Goal: Transaction & Acquisition: Purchase product/service

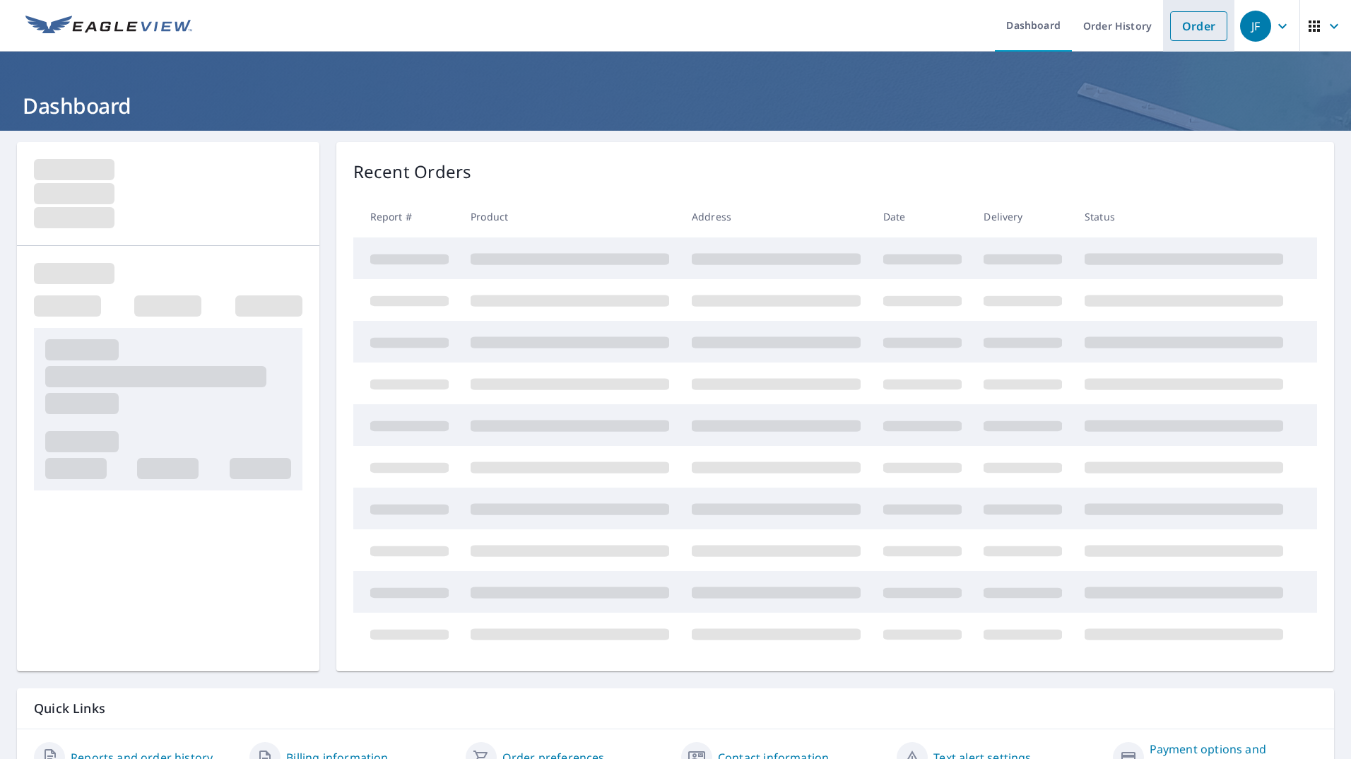
drag, startPoint x: 0, startPoint y: 0, endPoint x: 1175, endPoint y: 29, distance: 1175.1
click at [1175, 29] on link "Order" at bounding box center [1198, 26] width 57 height 30
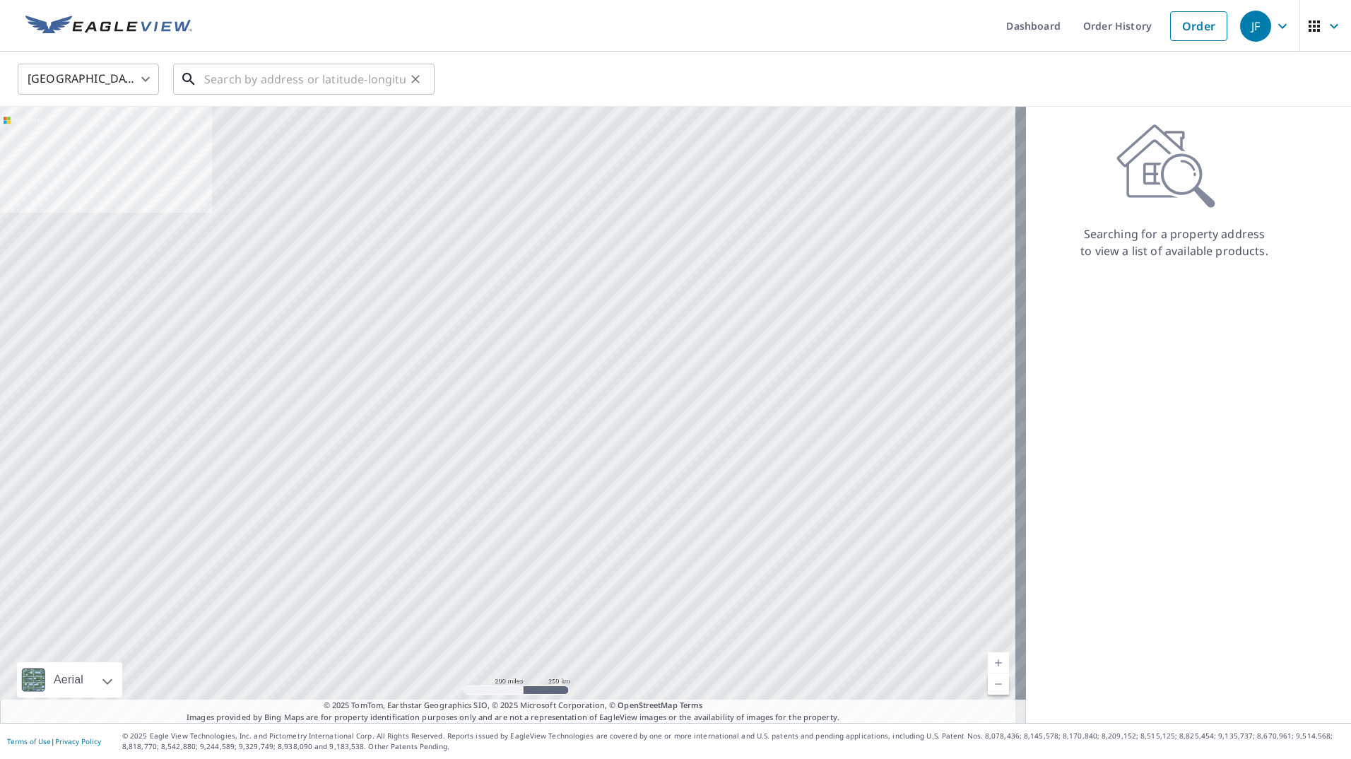
click at [249, 88] on input "text" at bounding box center [304, 79] width 201 height 40
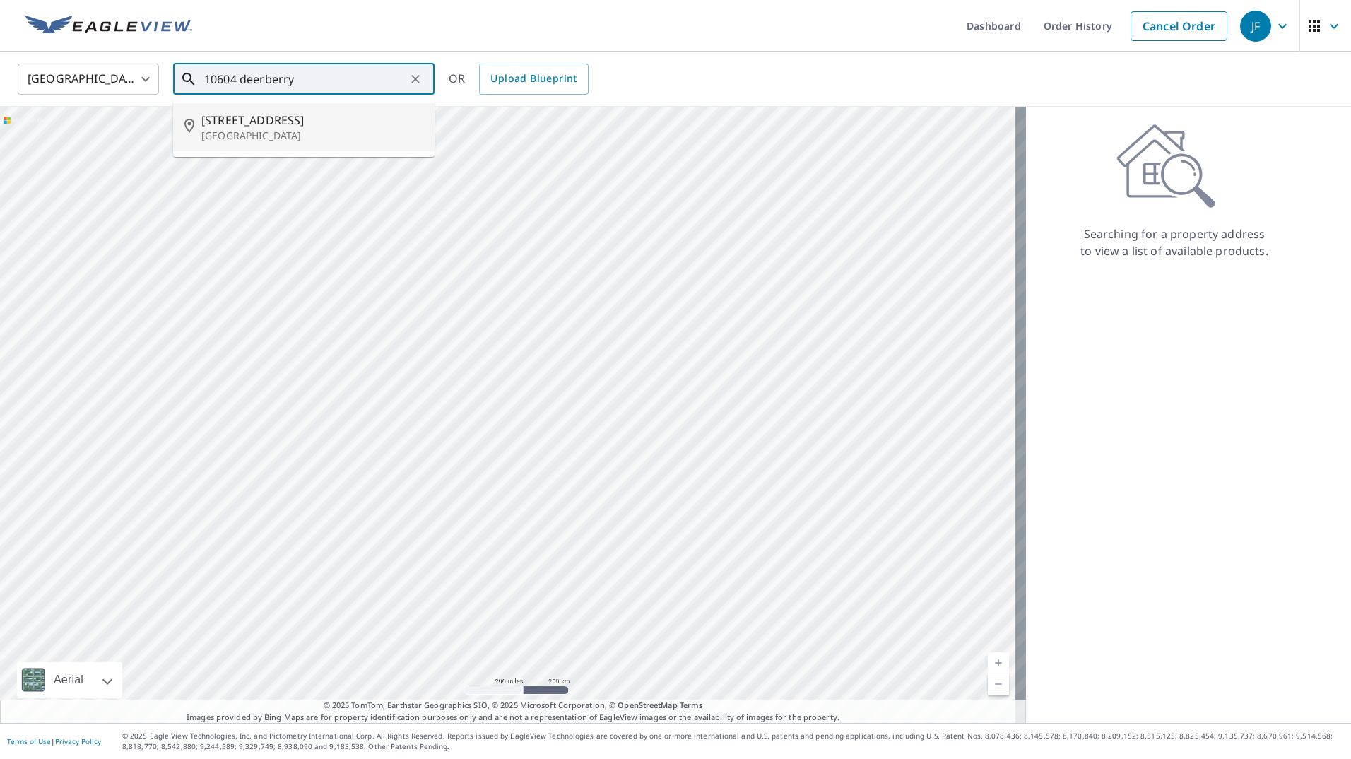
drag, startPoint x: 257, startPoint y: 114, endPoint x: 199, endPoint y: 146, distance: 65.5
click at [204, 141] on div "[STREET_ADDRESS]" at bounding box center [312, 127] width 222 height 31
type input "[STREET_ADDRESS]"
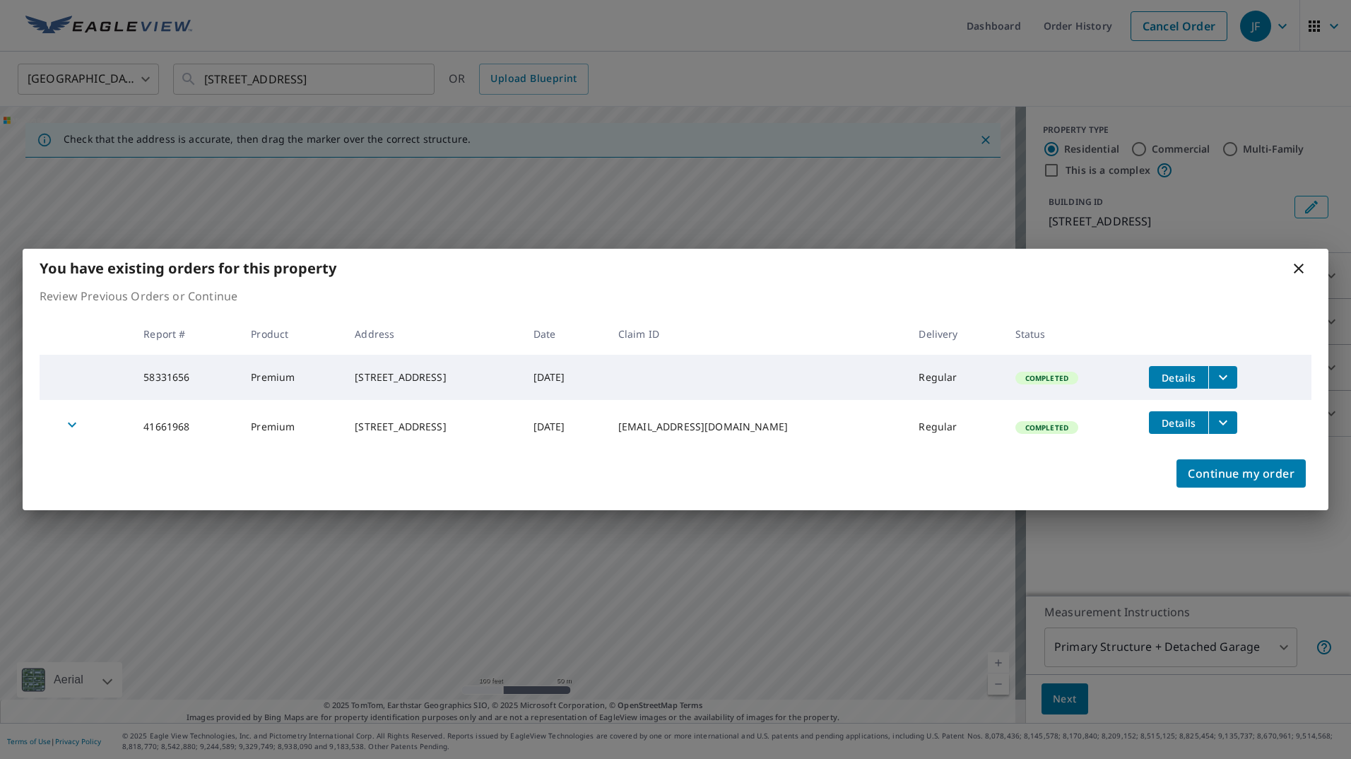
click at [1298, 266] on icon at bounding box center [1299, 269] width 10 height 10
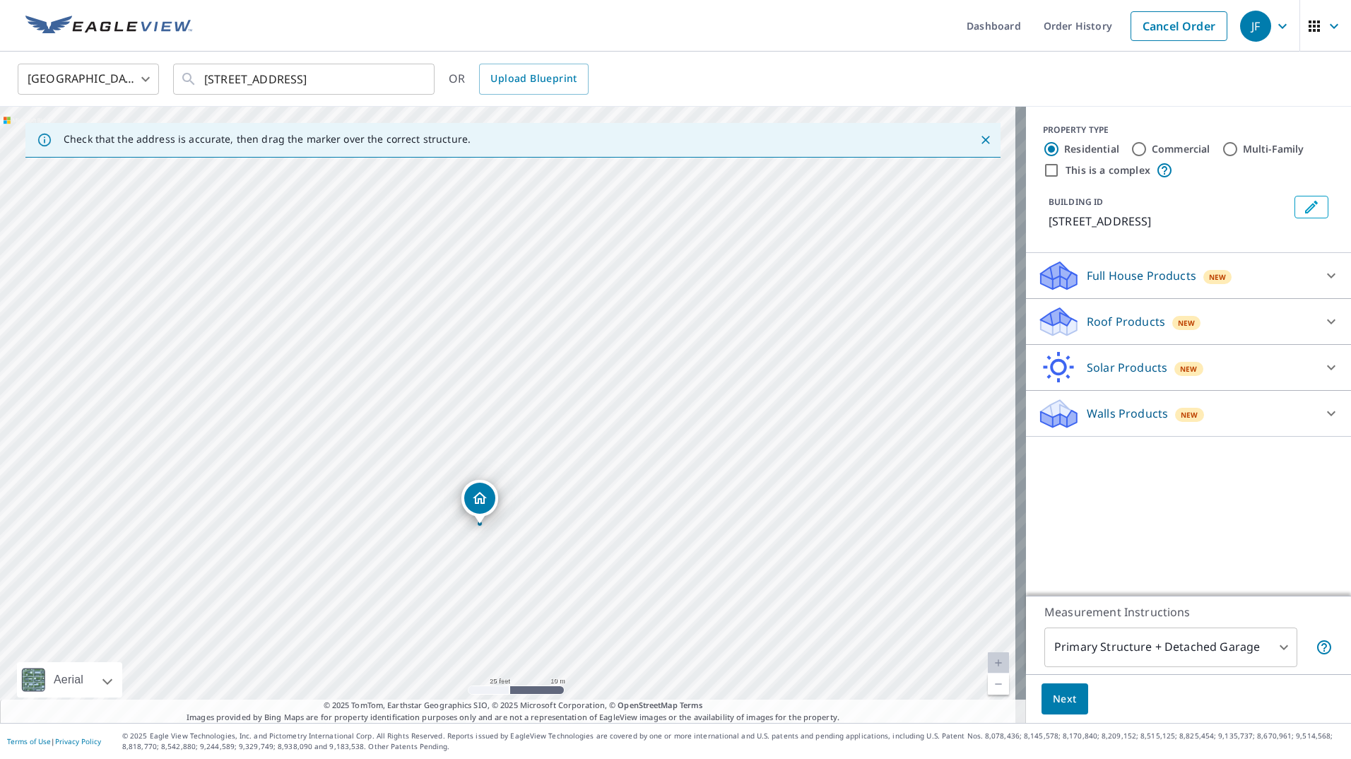
click at [1093, 339] on div "Roof Products New" at bounding box center [1176, 321] width 277 height 33
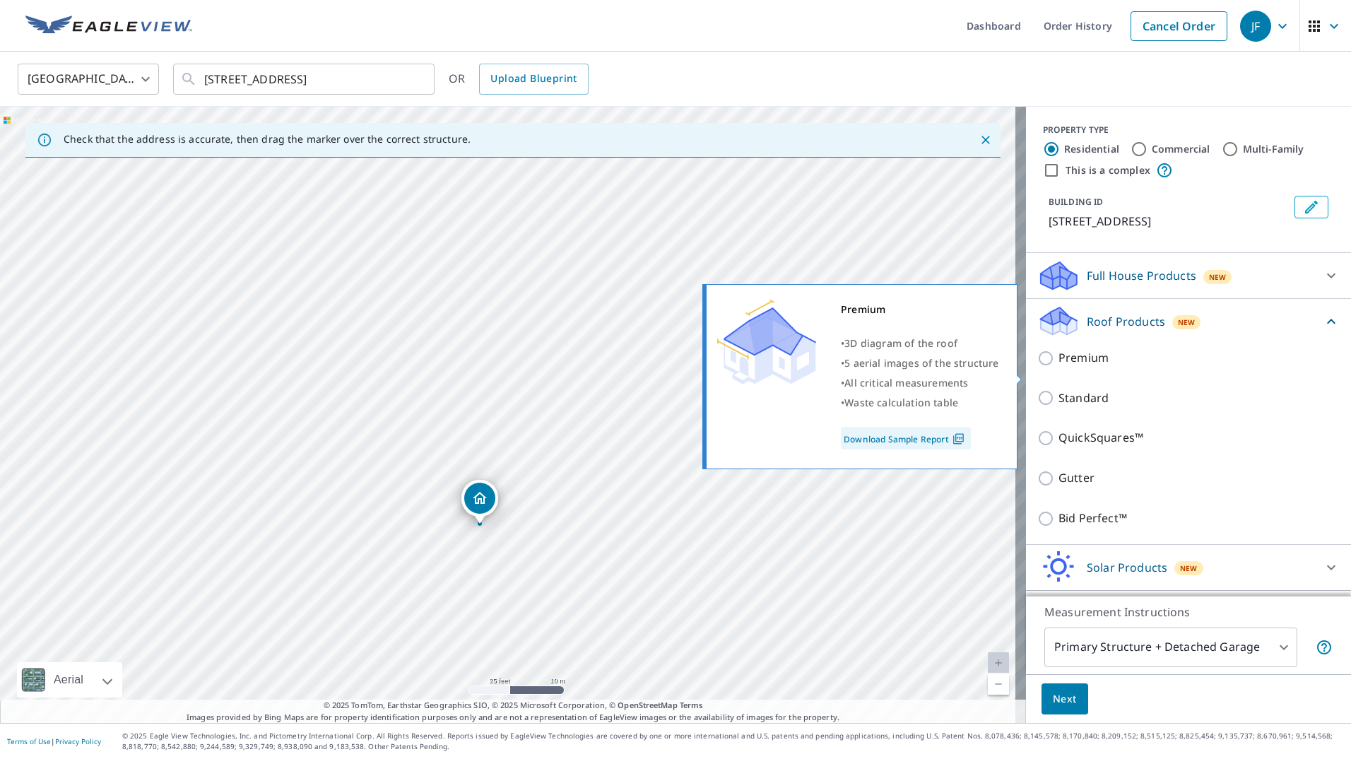
click at [1091, 367] on p "Premium" at bounding box center [1084, 358] width 50 height 18
click at [1059, 367] on input "Premium" at bounding box center [1048, 358] width 21 height 17
checkbox input "true"
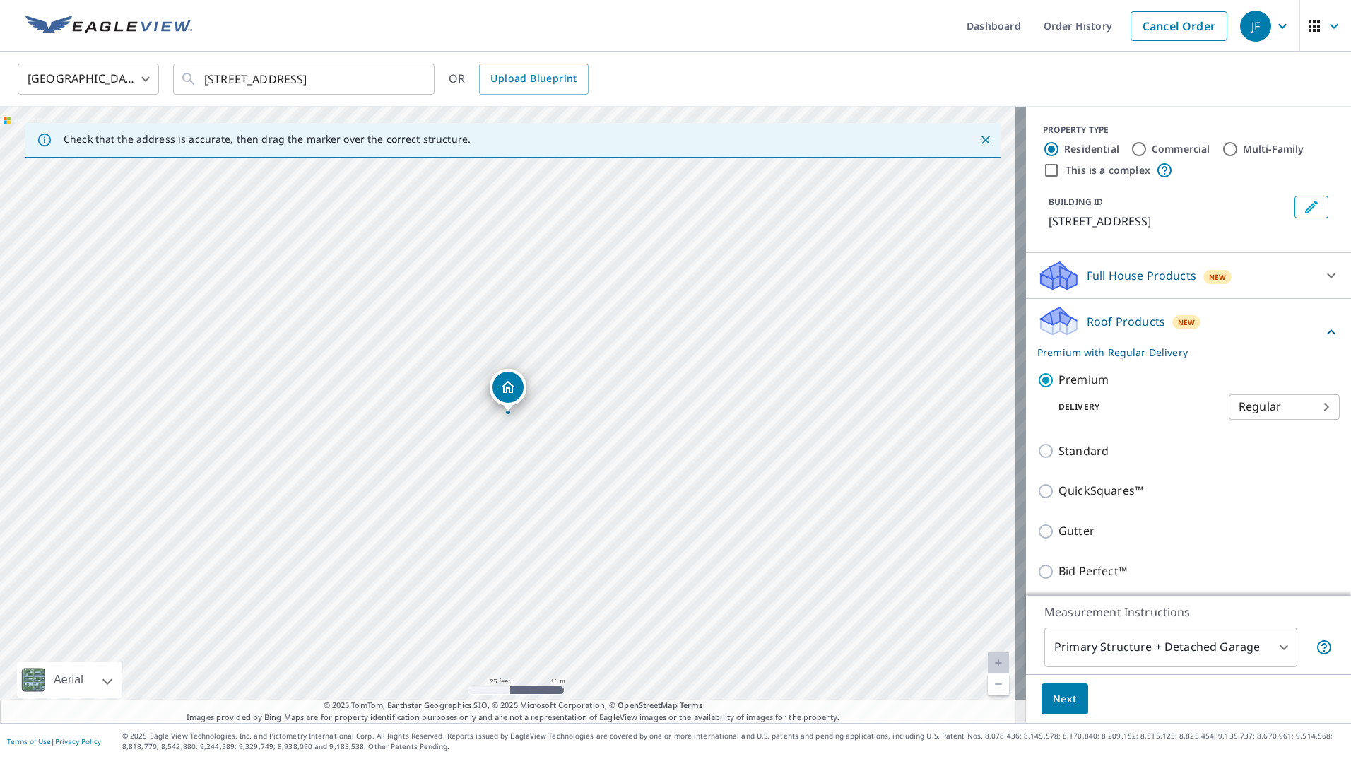
click at [1053, 700] on span "Next" at bounding box center [1065, 700] width 24 height 18
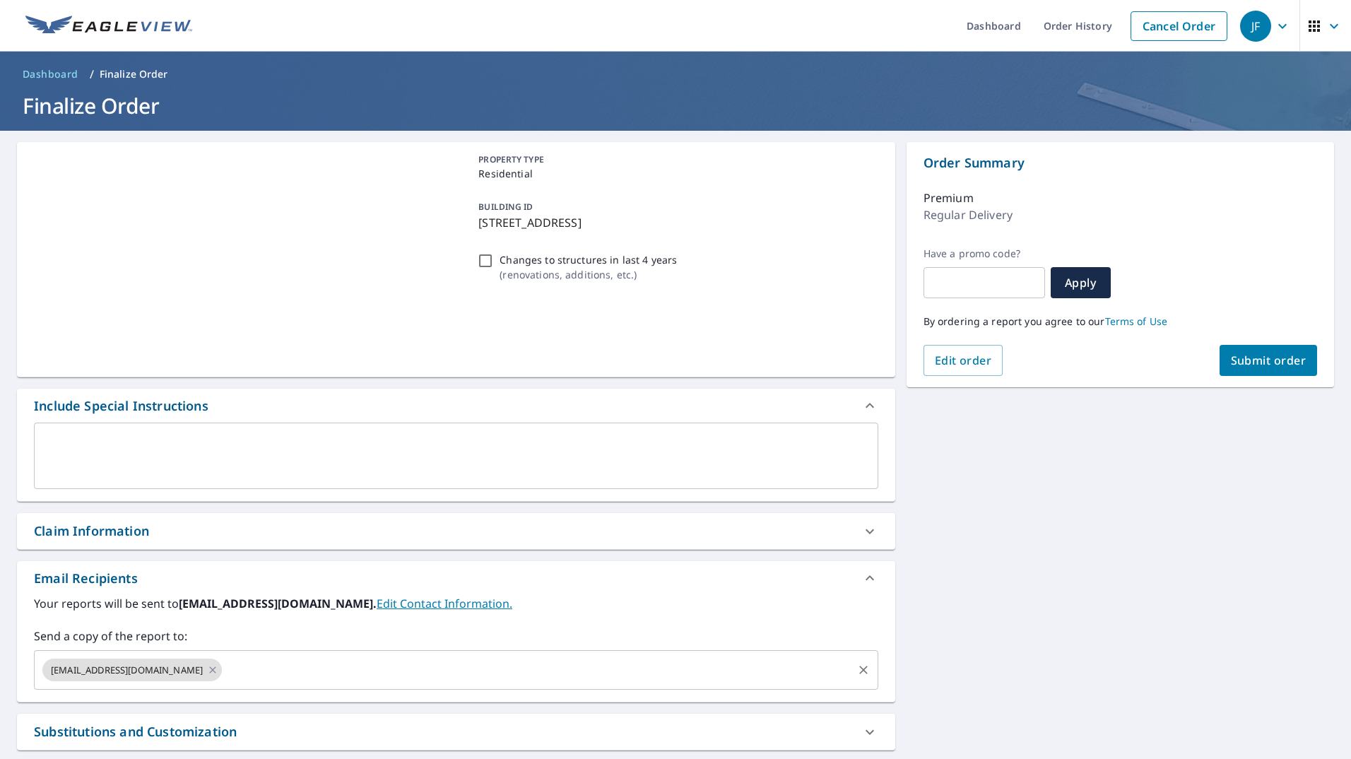
scroll to position [141, 0]
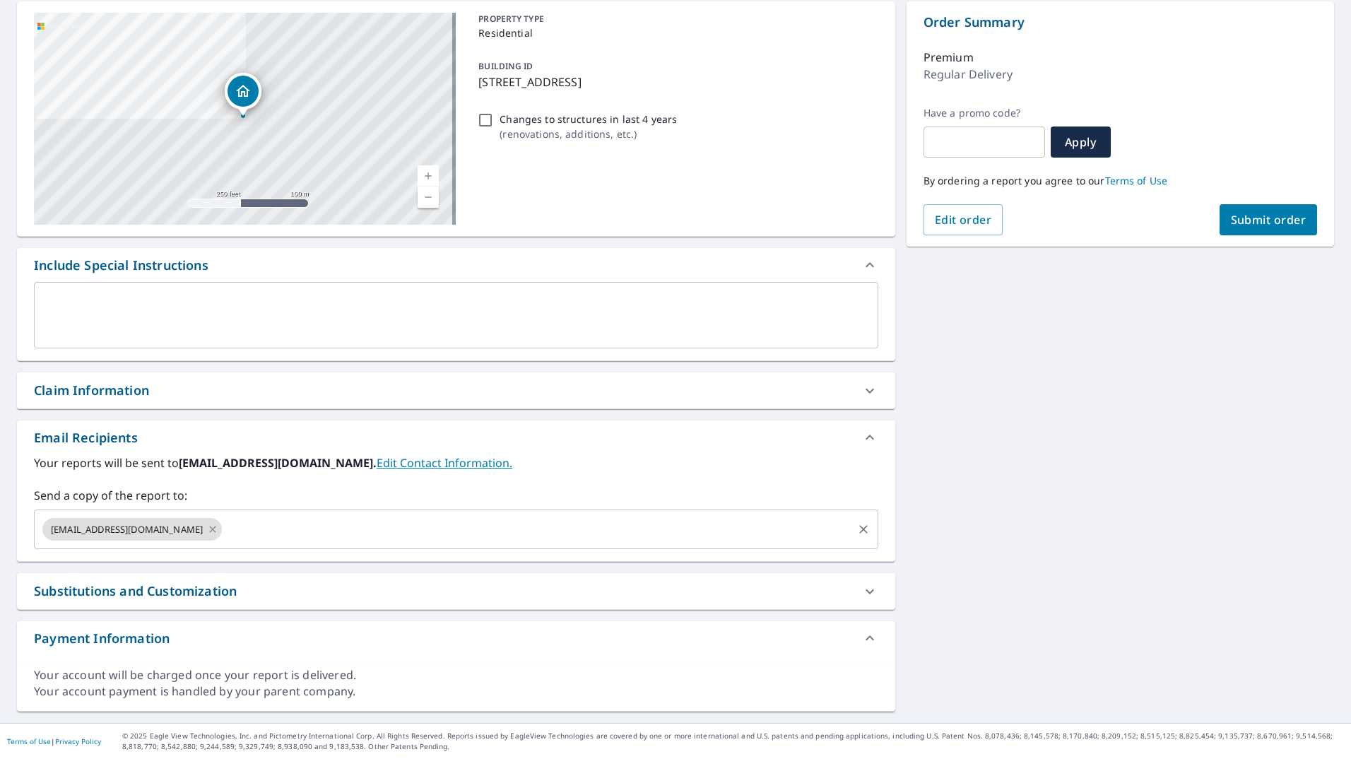
click at [242, 516] on input "text" at bounding box center [537, 529] width 626 height 27
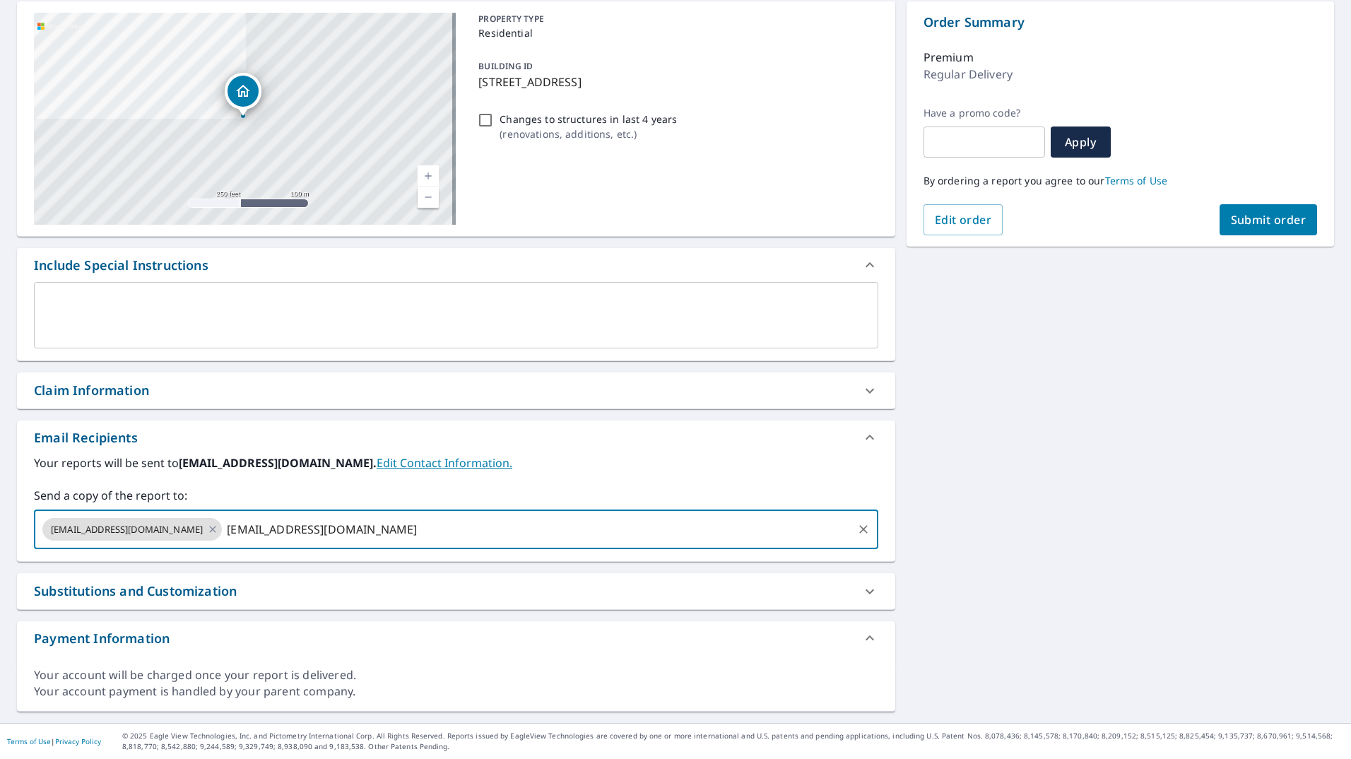
type input "[EMAIL_ADDRESS][DOMAIN_NAME]"
click at [1037, 430] on div "[STREET_ADDRESS] Aerial Road A standard road map Aerial A detailed look from ab…" at bounding box center [675, 356] width 1351 height 733
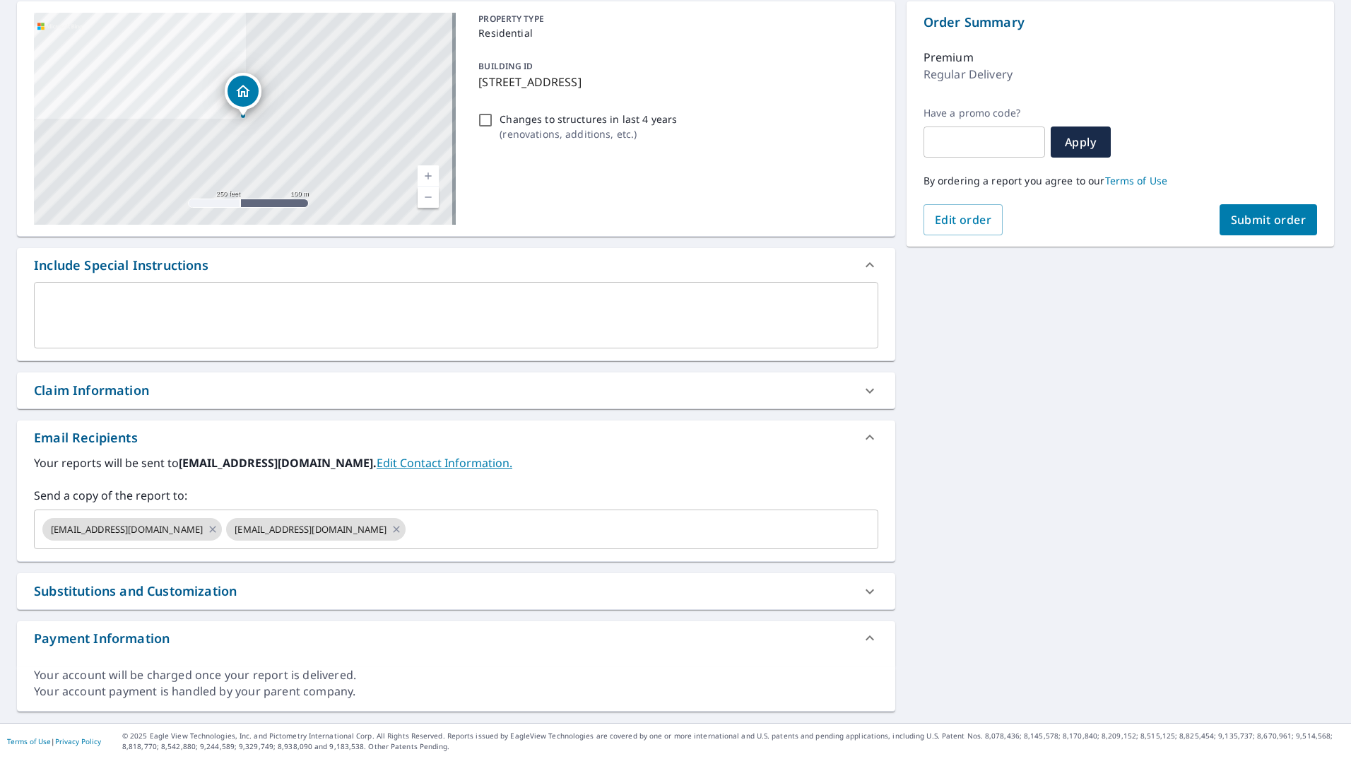
click at [1276, 216] on span "Submit order" at bounding box center [1269, 220] width 76 height 16
checkbox input "true"
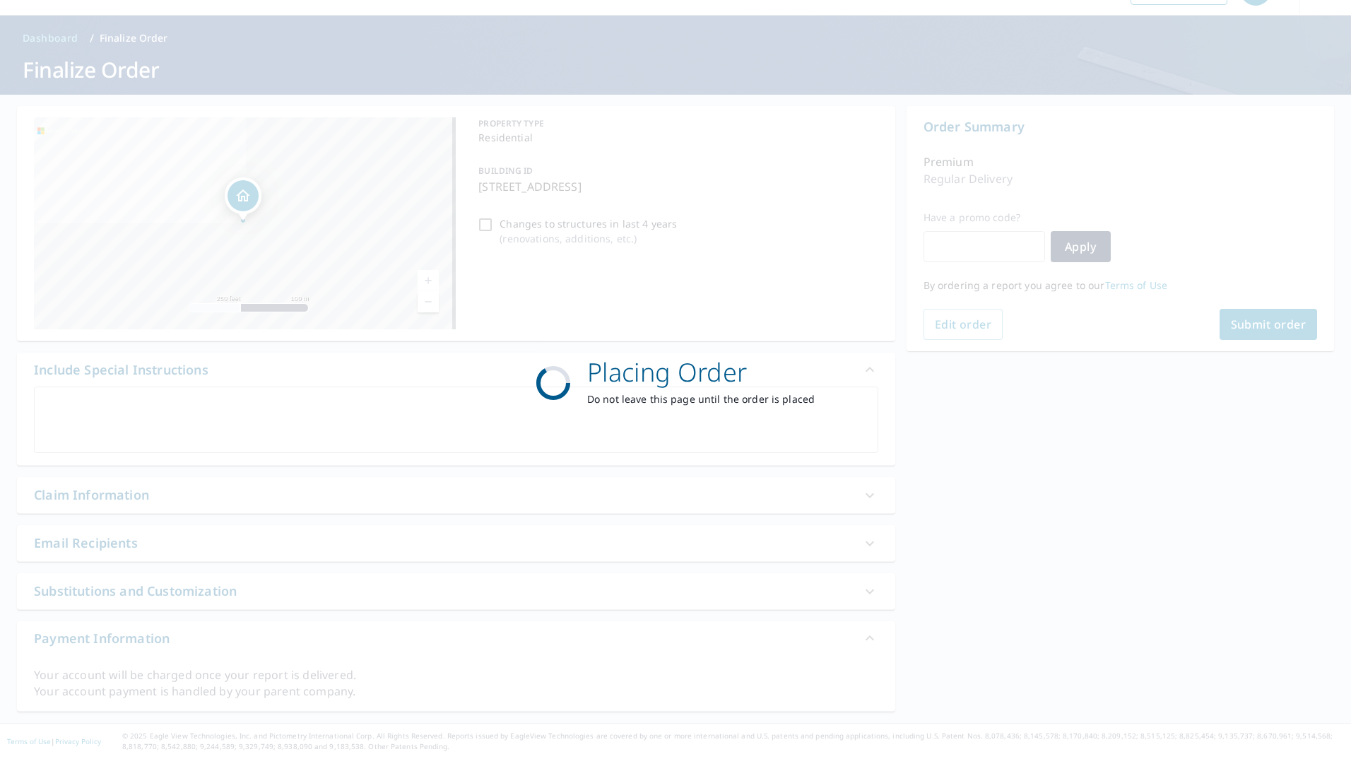
scroll to position [36, 0]
